Goal: Task Accomplishment & Management: Use online tool/utility

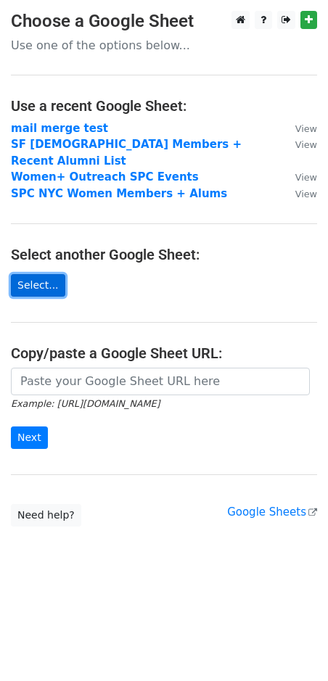
click at [45, 274] on link "Select..." at bounding box center [38, 285] width 54 height 22
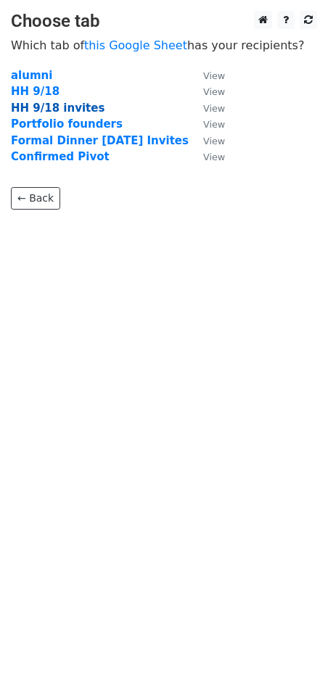
click at [52, 108] on strong "HH 9/18 invites" at bounding box center [58, 108] width 94 height 13
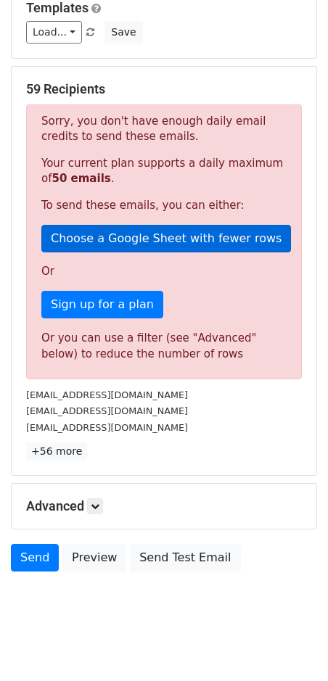
scroll to position [162, 0]
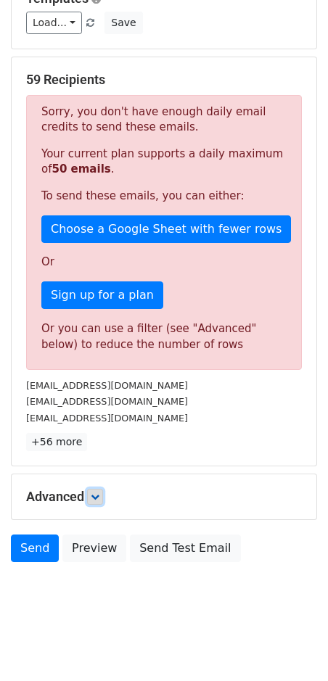
click at [97, 493] on icon at bounding box center [95, 497] width 9 height 9
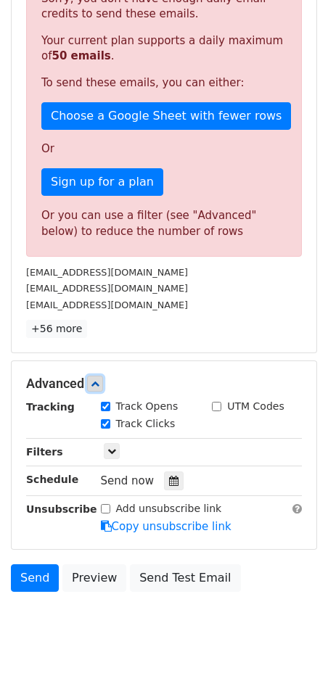
scroll to position [303, 0]
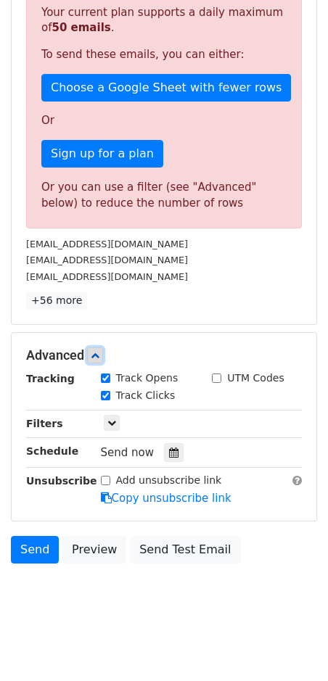
click at [95, 351] on icon at bounding box center [95, 355] width 9 height 9
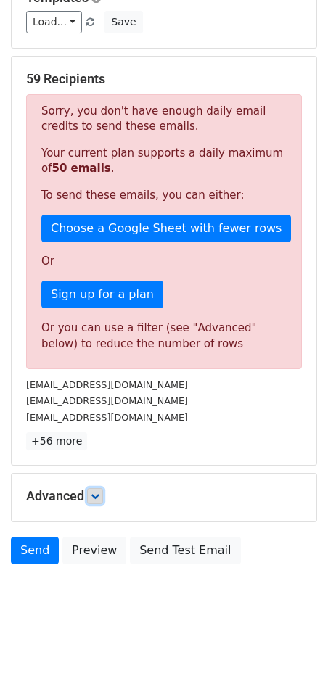
scroll to position [162, 0]
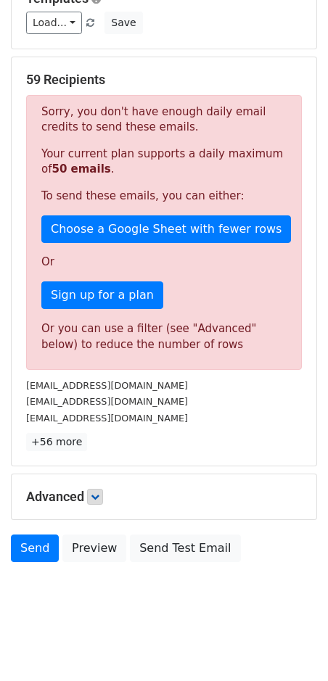
click at [231, 323] on div "Or you can use a filter (see "Advanced" below) to reduce the number of rows" at bounding box center [163, 337] width 245 height 33
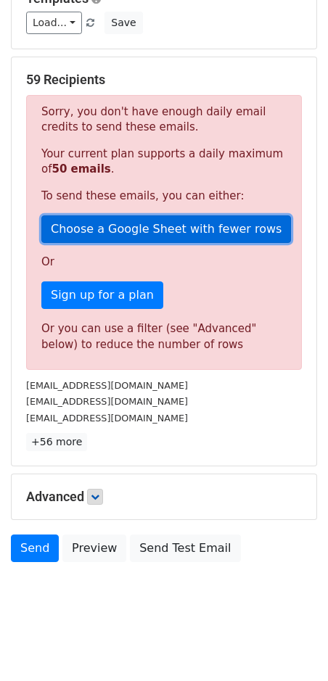
click at [201, 226] on link "Choose a Google Sheet with fewer rows" at bounding box center [166, 230] width 250 height 28
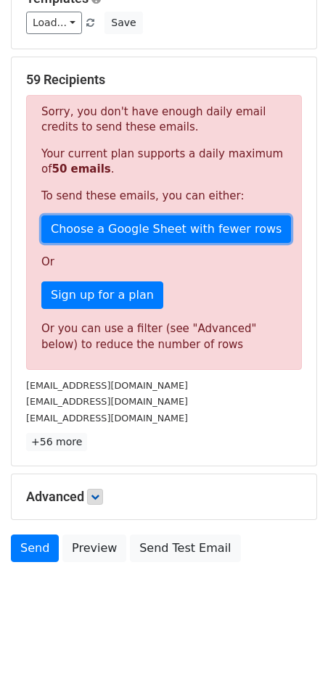
scroll to position [74, 0]
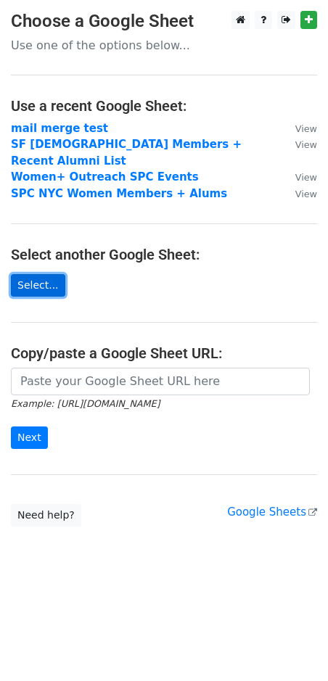
click at [45, 274] on link "Select..." at bounding box center [38, 285] width 54 height 22
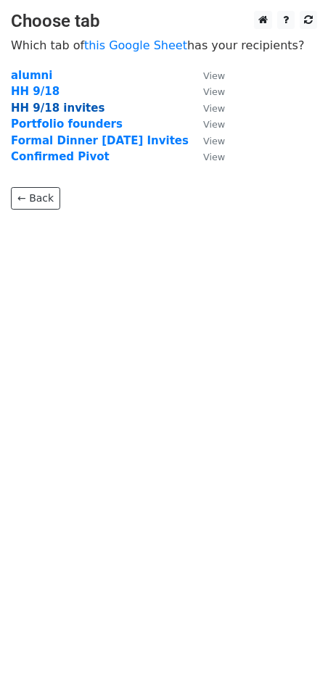
click at [49, 102] on strong "HH 9/18 invites" at bounding box center [58, 108] width 94 height 13
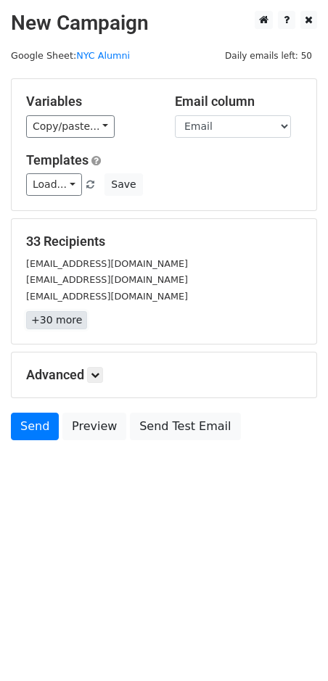
click at [67, 319] on link "+30 more" at bounding box center [56, 320] width 61 height 18
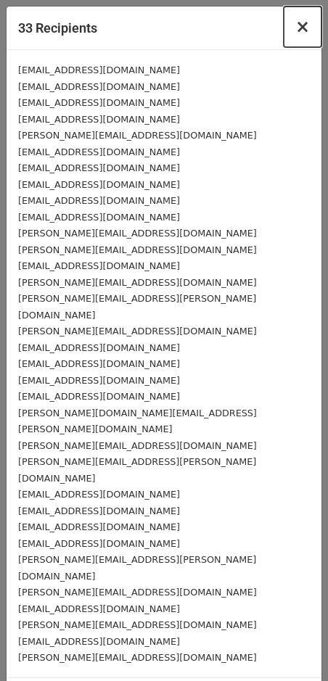
click at [300, 26] on span "×" at bounding box center [302, 27] width 15 height 20
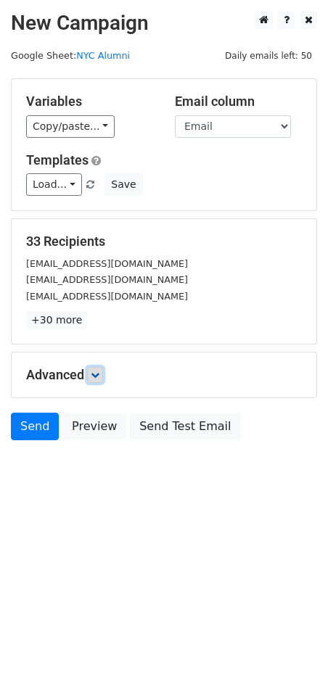
click at [93, 372] on icon at bounding box center [95, 375] width 9 height 9
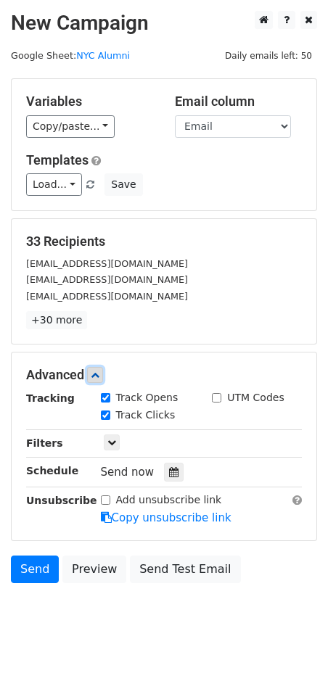
click at [96, 371] on icon at bounding box center [95, 375] width 9 height 9
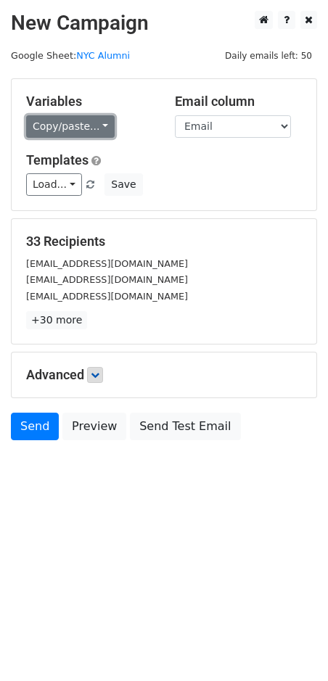
click at [80, 126] on link "Copy/paste..." at bounding box center [70, 126] width 89 height 22
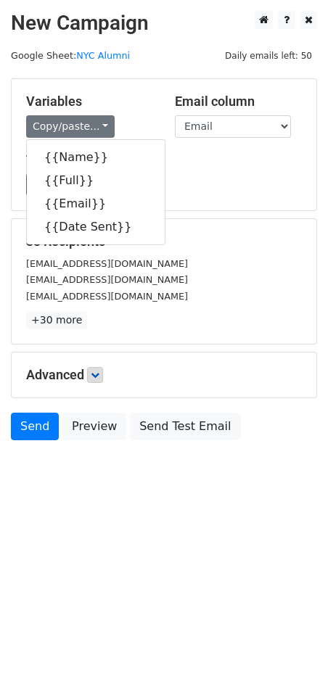
click at [191, 152] on h5 "Templates" at bounding box center [164, 160] width 276 height 16
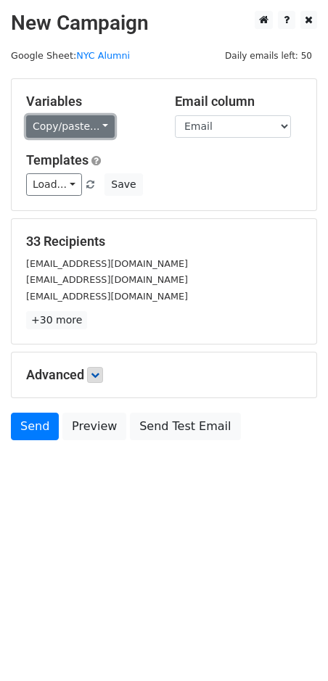
click at [88, 129] on link "Copy/paste..." at bounding box center [70, 126] width 89 height 22
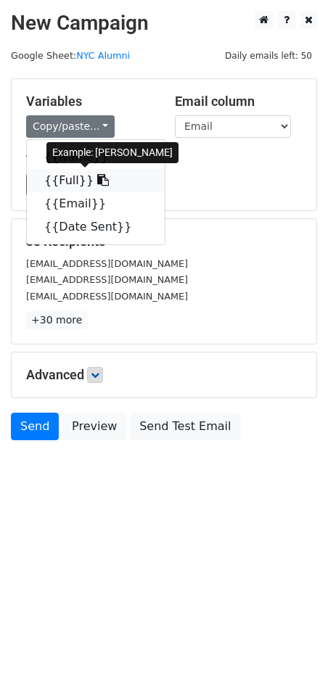
click at [81, 178] on link "{{Full}}" at bounding box center [96, 180] width 138 height 23
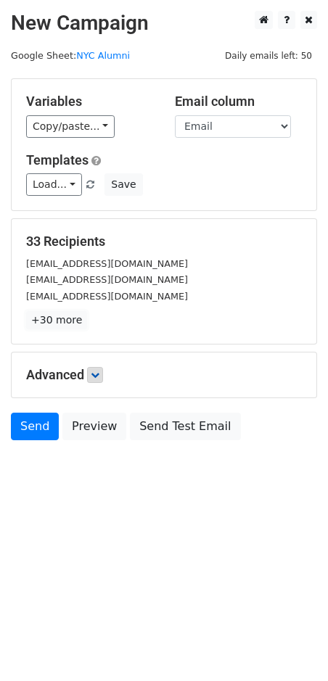
drag, startPoint x: 65, startPoint y: 321, endPoint x: 132, endPoint y: 308, distance: 68.9
click at [65, 321] on link "+30 more" at bounding box center [56, 320] width 61 height 18
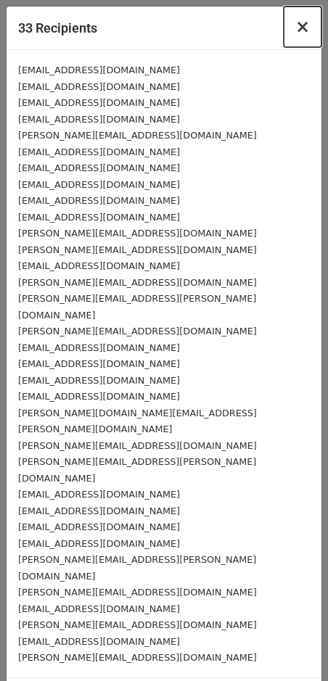
click at [303, 25] on span "×" at bounding box center [302, 27] width 15 height 20
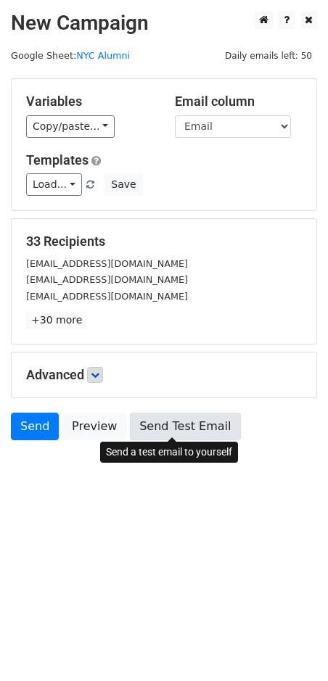
click at [201, 425] on link "Send Test Email" at bounding box center [185, 427] width 110 height 28
click at [189, 425] on link "Send Test Email" at bounding box center [185, 427] width 110 height 28
click at [187, 425] on link "Send Test Email" at bounding box center [185, 427] width 110 height 28
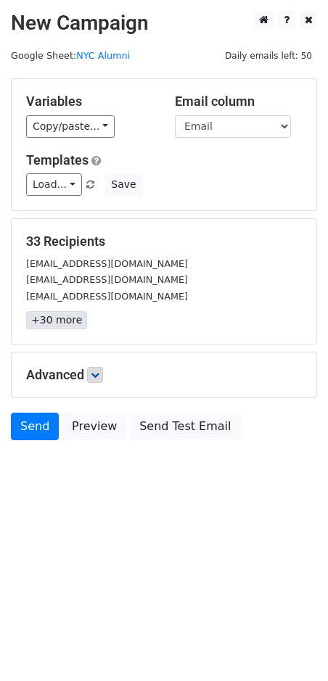
click at [53, 316] on link "+30 more" at bounding box center [56, 320] width 61 height 18
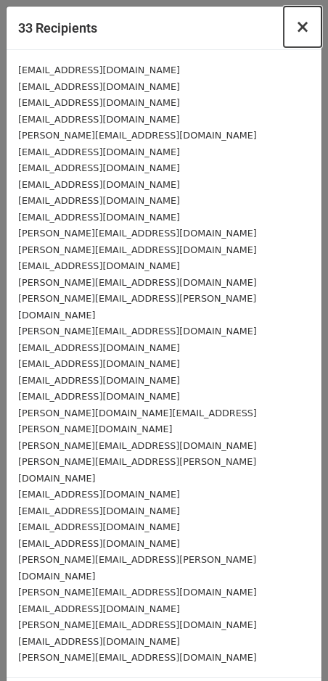
click at [303, 27] on span "×" at bounding box center [302, 27] width 15 height 20
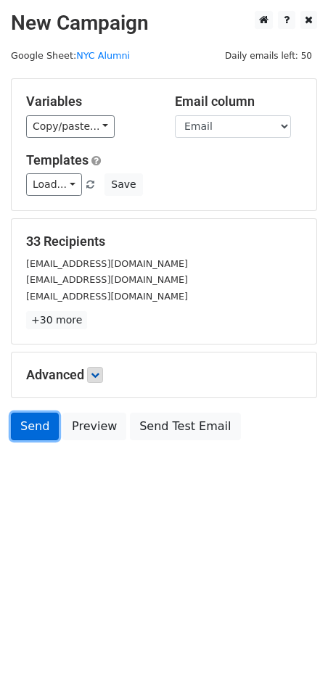
click at [33, 430] on link "Send" at bounding box center [35, 427] width 48 height 28
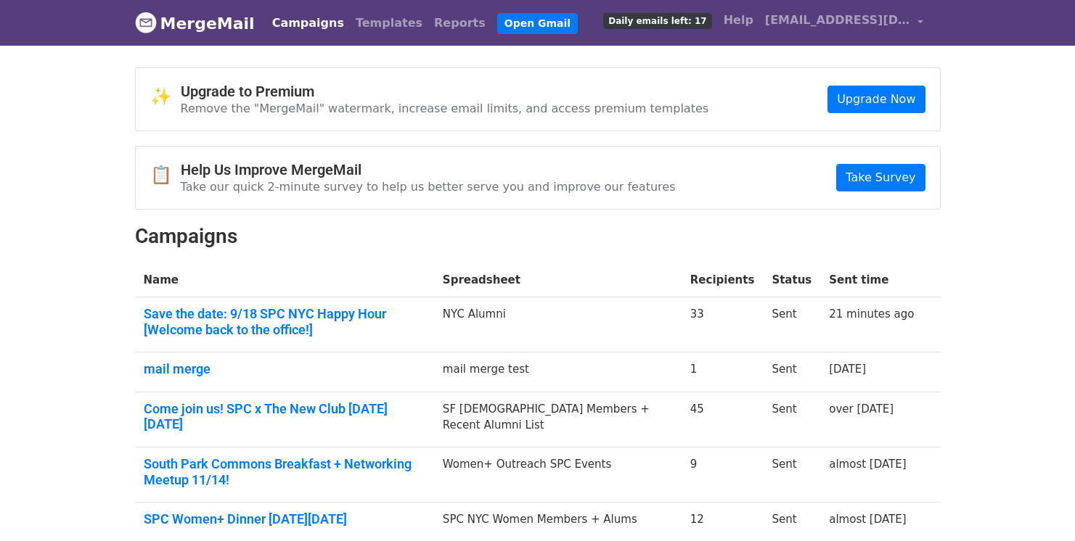
click at [689, 17] on span "Daily emails left: 17" at bounding box center [657, 21] width 108 height 16
